Goal: Check status: Check status

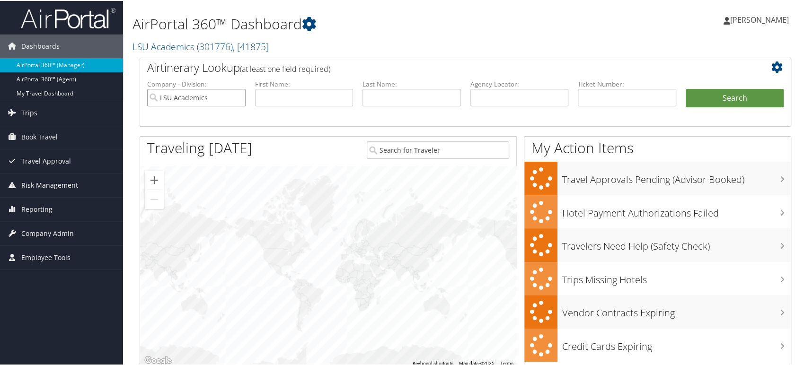
click at [237, 96] on input "LSU Academics" at bounding box center [196, 97] width 98 height 18
click at [493, 88] on input "text" at bounding box center [519, 97] width 98 height 18
paste input "DKJLV6"
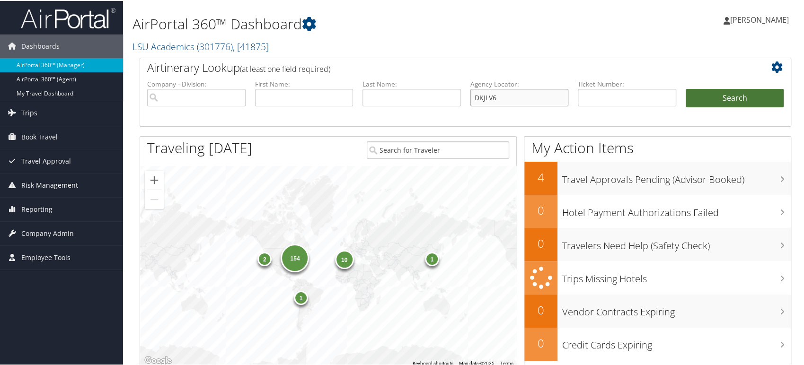
type input "DKJLV6"
click at [728, 97] on button "Search" at bounding box center [734, 97] width 98 height 19
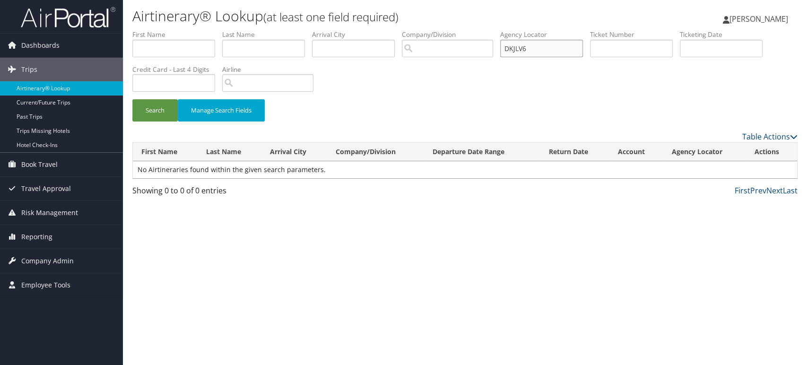
click at [554, 49] on input "DKJLV6" at bounding box center [541, 49] width 83 height 18
click at [132, 99] on button "Search" at bounding box center [154, 110] width 45 height 22
